Goal: Information Seeking & Learning: Find specific fact

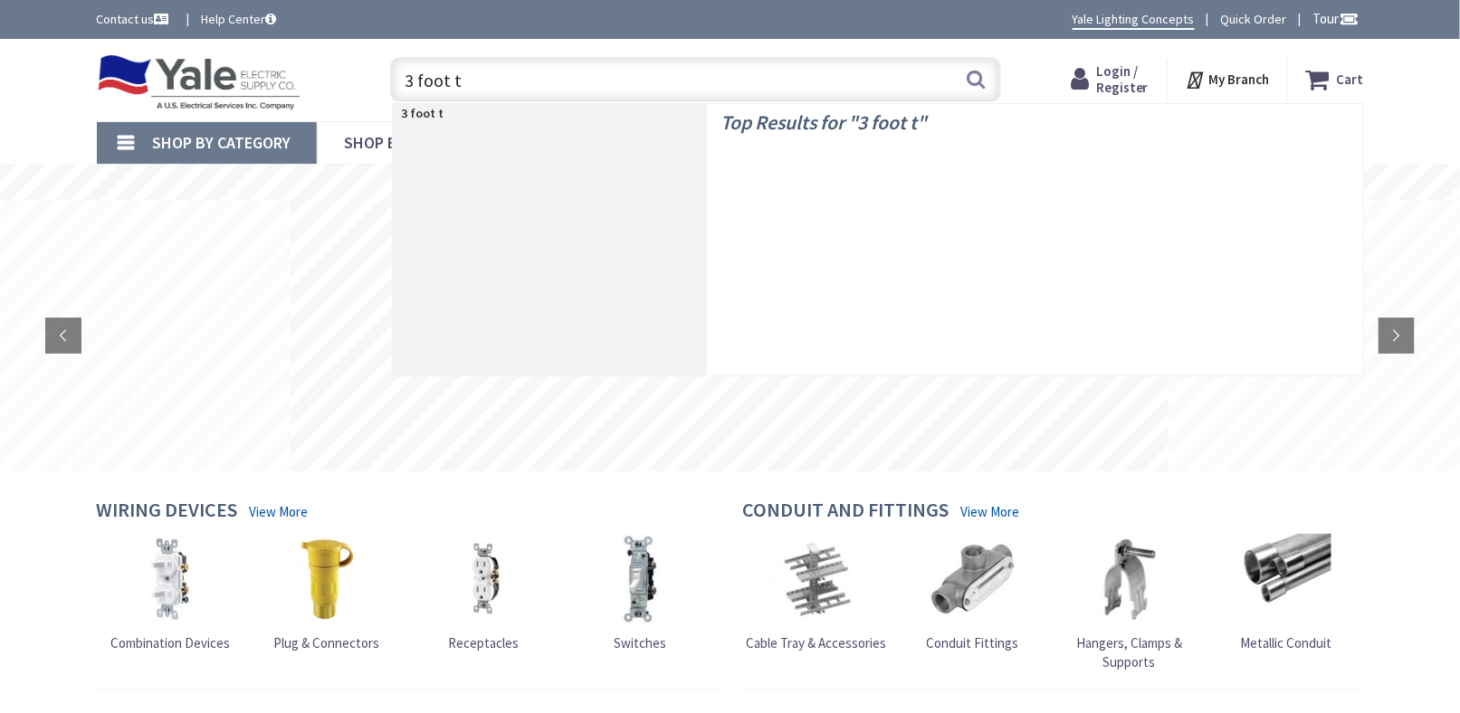
type input "3 foot t8"
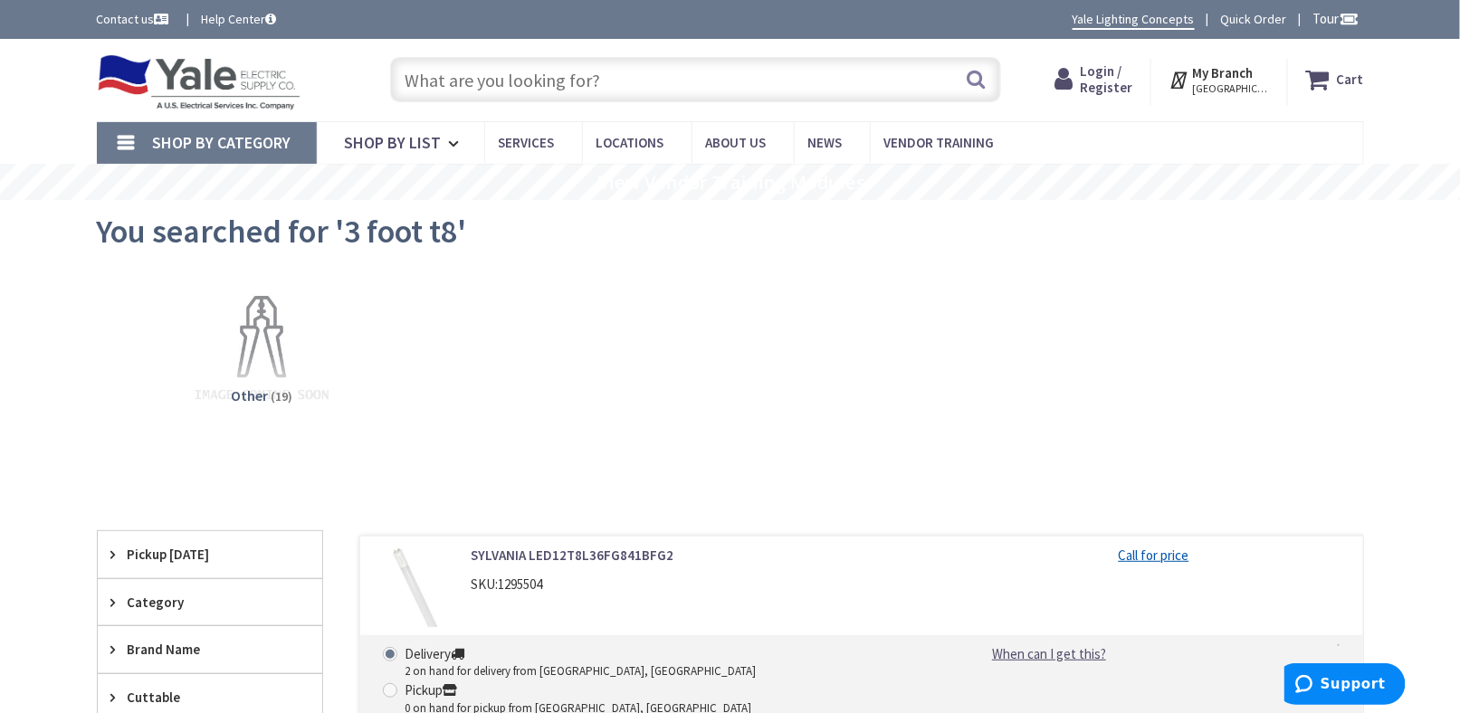
click at [196, 85] on img at bounding box center [199, 82] width 205 height 56
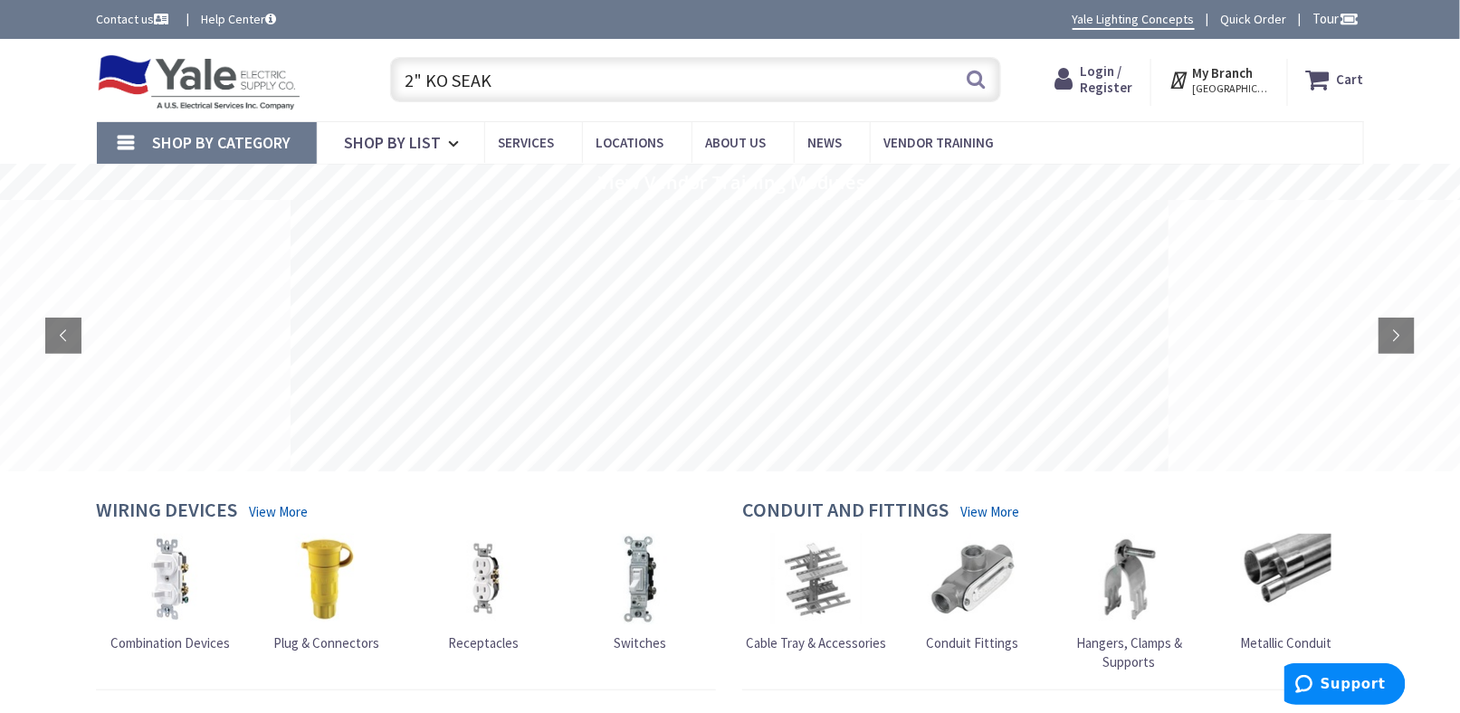
click at [497, 81] on input "2" KO SEAK" at bounding box center [695, 79] width 611 height 45
type input "2" KO SEAK"
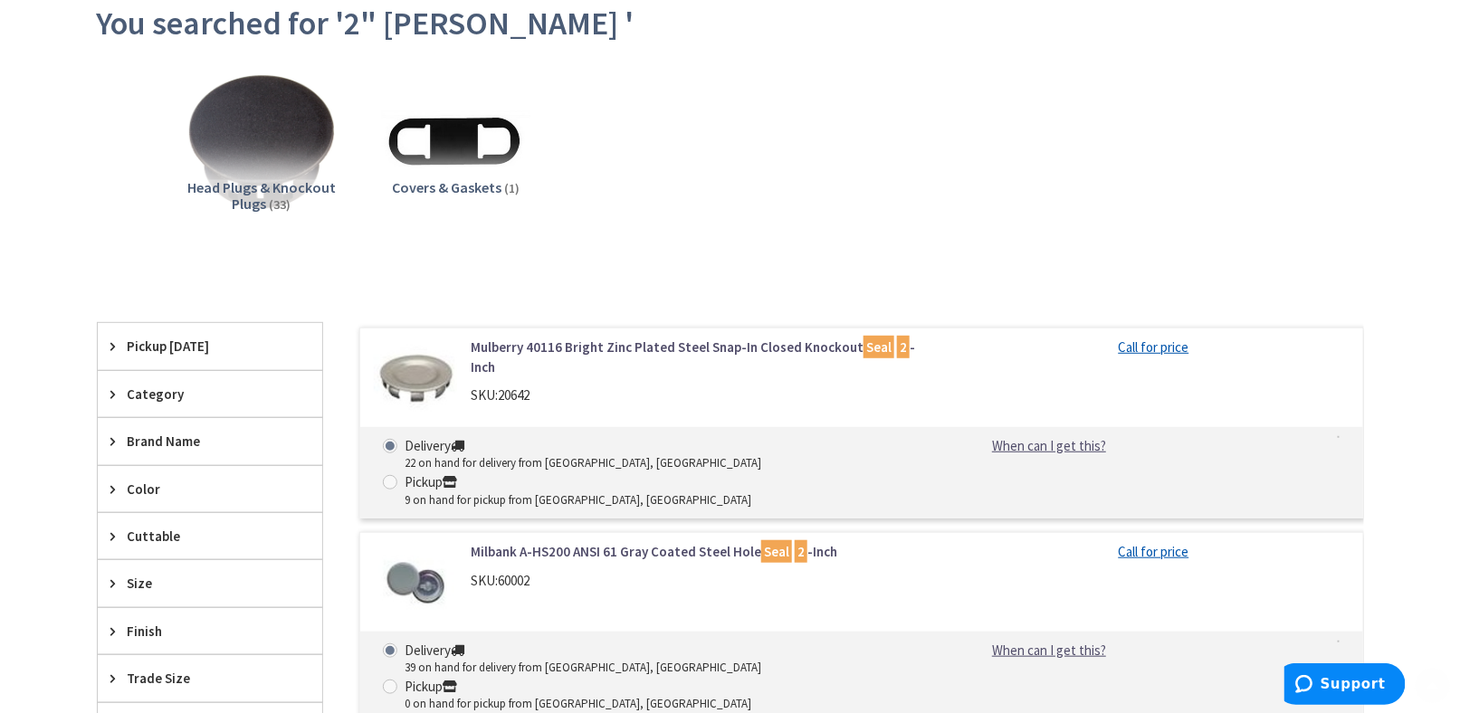
scroll to position [362, 0]
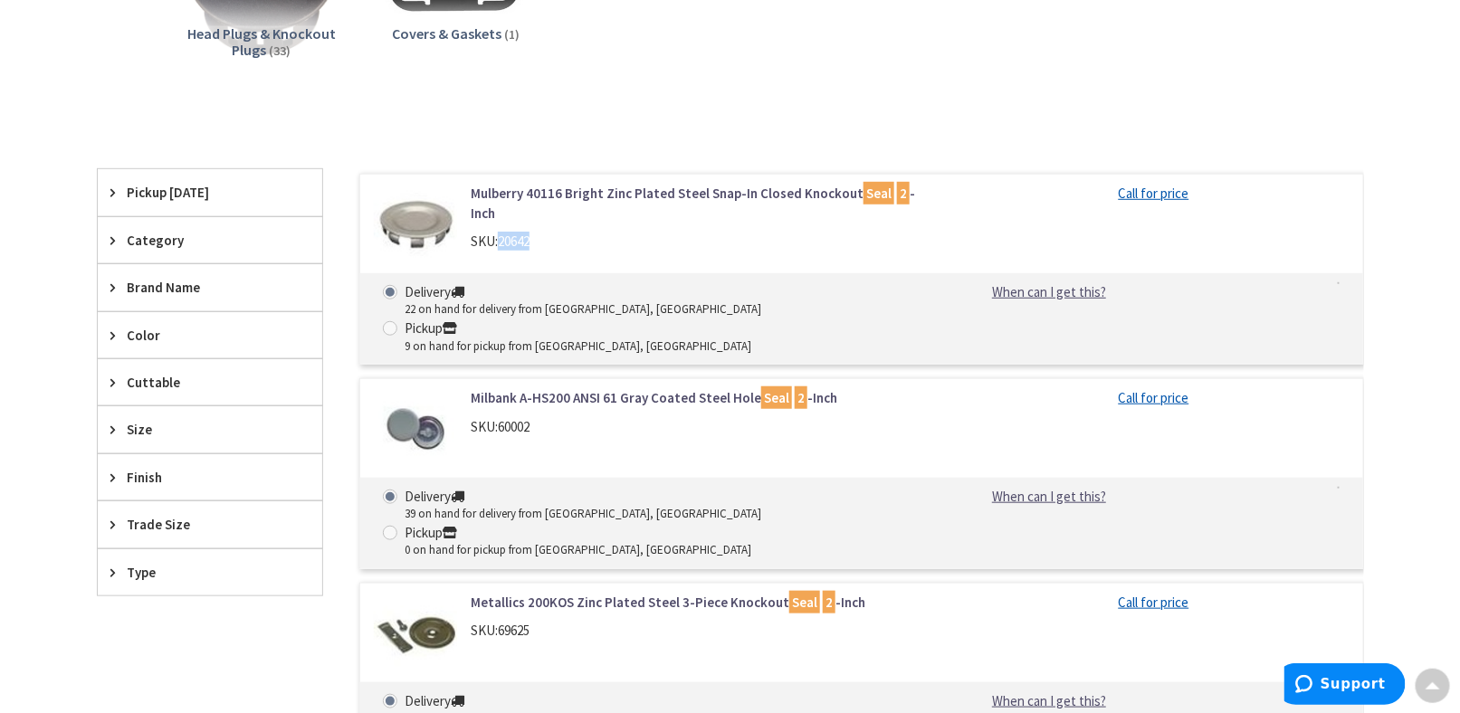
drag, startPoint x: 502, startPoint y: 223, endPoint x: 540, endPoint y: 223, distance: 38.0
click at [540, 232] on div "SKU: 20642" at bounding box center [701, 241] width 461 height 19
copy span "20642"
click at [673, 72] on div "Head Plugs & Knockout Plugs (33) Covers & Gaskets (1)" at bounding box center [731, 2] width 1204 height 195
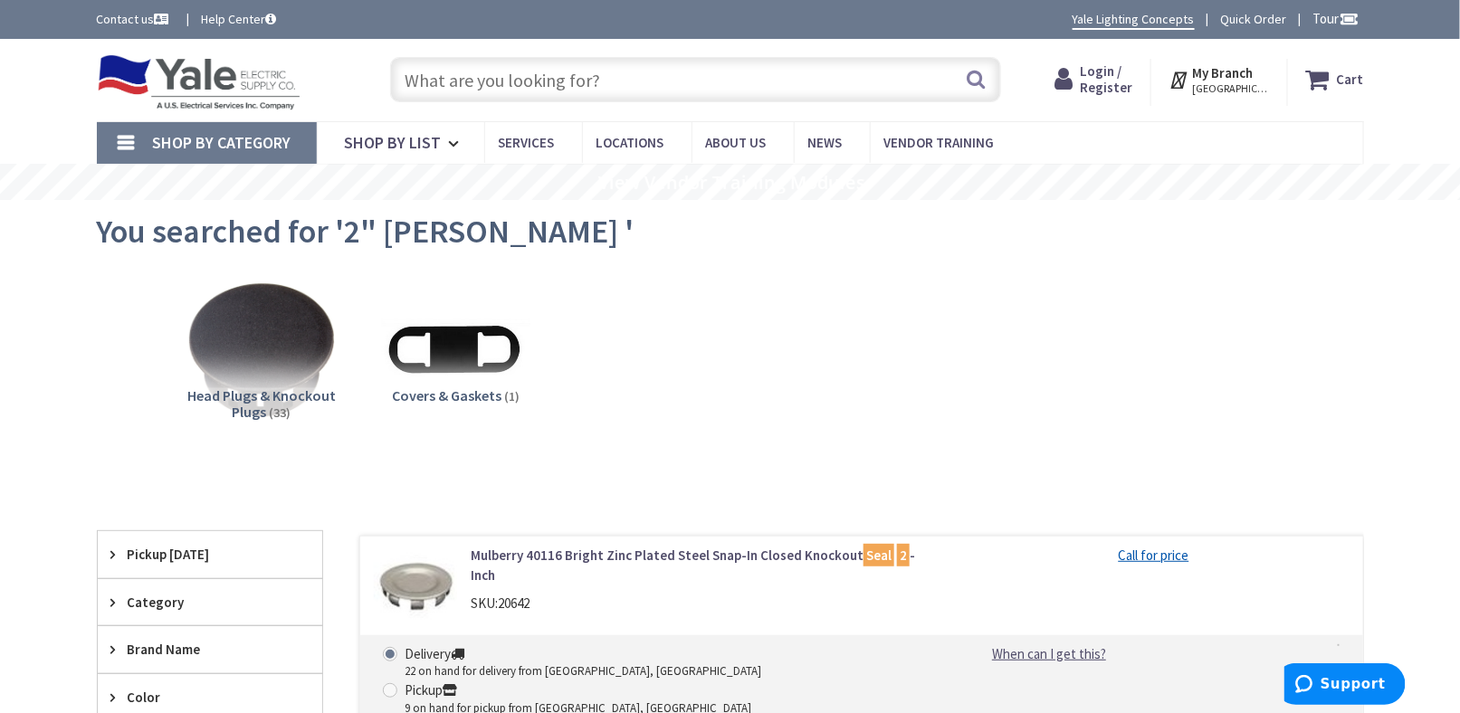
click at [202, 97] on img at bounding box center [199, 82] width 205 height 56
